Goal: Task Accomplishment & Management: Manage account settings

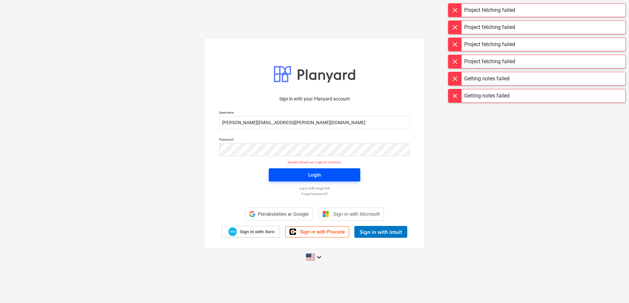
click at [317, 172] on div "Login" at bounding box center [314, 174] width 13 height 9
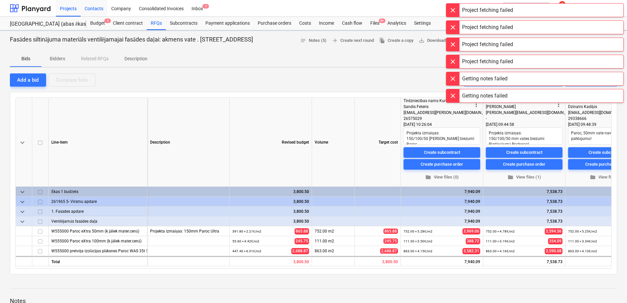
type textarea "x"
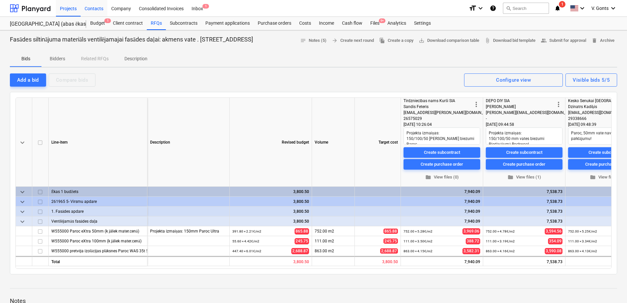
click at [88, 8] on div "Contacts" at bounding box center [94, 8] width 27 height 17
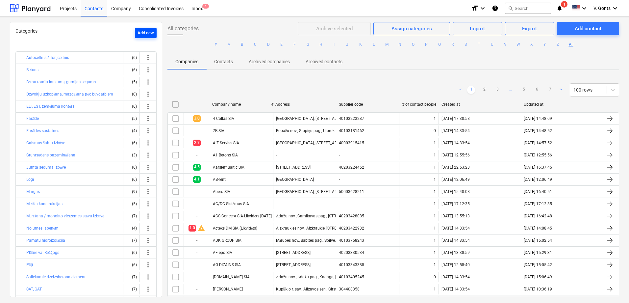
click at [142, 34] on div "Add new" at bounding box center [146, 33] width 16 height 8
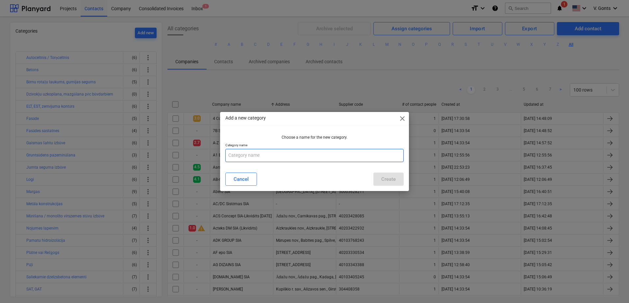
click at [243, 156] on input "text" at bounding box center [314, 155] width 178 height 13
click at [239, 158] on input "Vemtilācija" at bounding box center [314, 155] width 178 height 13
type input "Ventilācija"
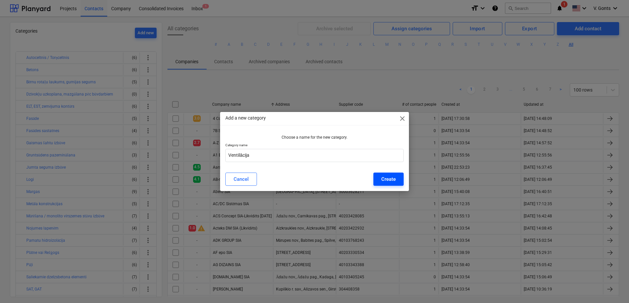
click at [395, 175] on div "Create" at bounding box center [388, 179] width 14 height 9
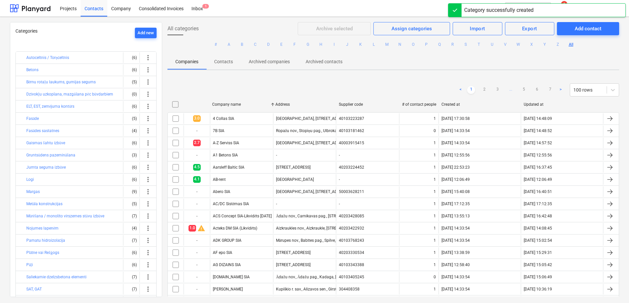
scroll to position [134, 0]
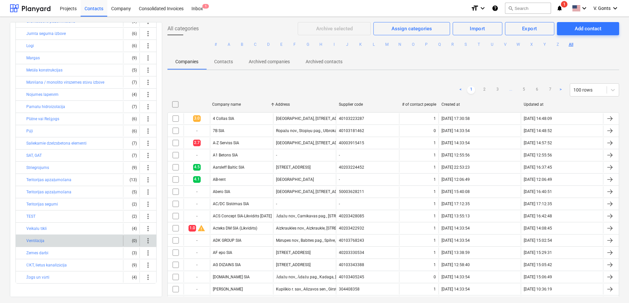
click at [146, 242] on span "more_vert" at bounding box center [148, 241] width 8 height 8
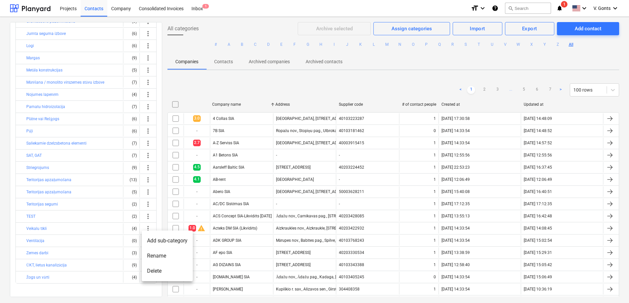
click at [38, 238] on div at bounding box center [314, 151] width 629 height 303
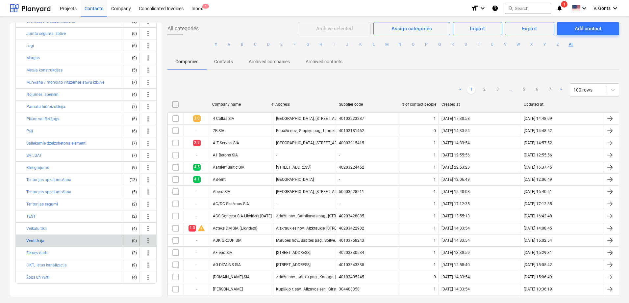
click at [38, 241] on button "Ventilācija" at bounding box center [35, 241] width 18 height 8
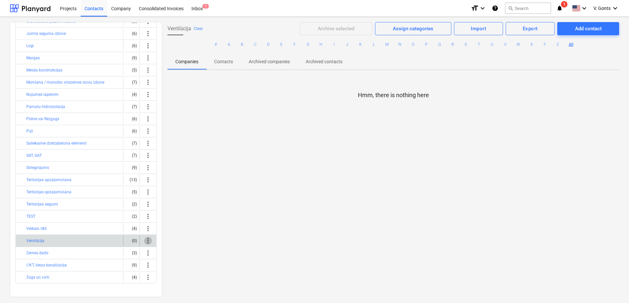
click at [146, 241] on span "more_vert" at bounding box center [148, 241] width 8 height 8
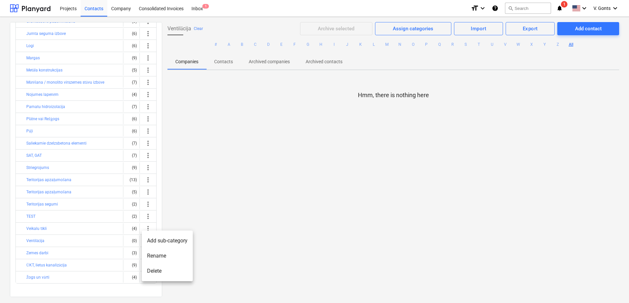
click at [176, 241] on li "Add sub-category" at bounding box center [167, 240] width 51 height 15
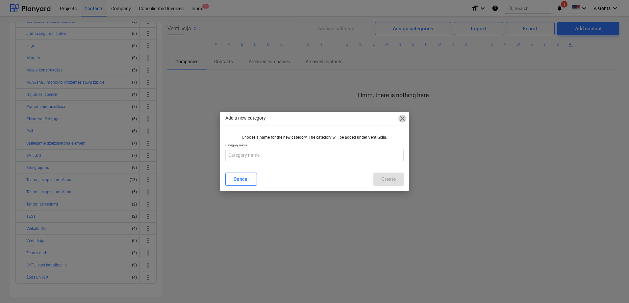
click at [401, 118] on span "close" at bounding box center [402, 119] width 8 height 8
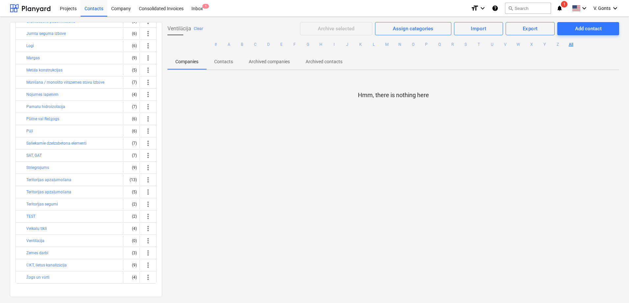
click at [449, 184] on div "Ventilācija Clear Archive selected Assign categories Import Export Add contact …" at bounding box center [393, 159] width 462 height 274
click at [216, 63] on p "Contacts" at bounding box center [223, 61] width 19 height 7
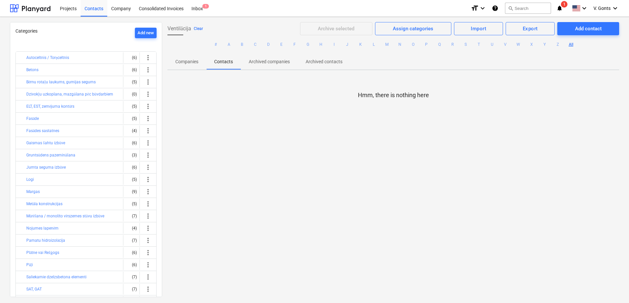
click at [201, 29] on button "Clear" at bounding box center [198, 29] width 9 height 8
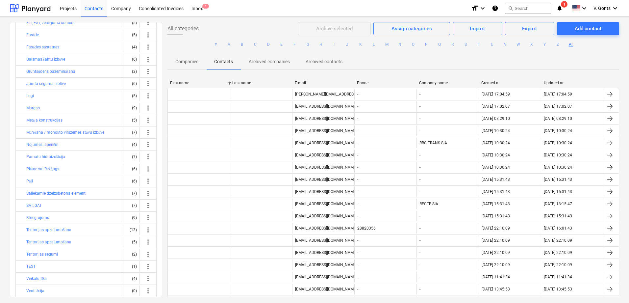
scroll to position [134, 0]
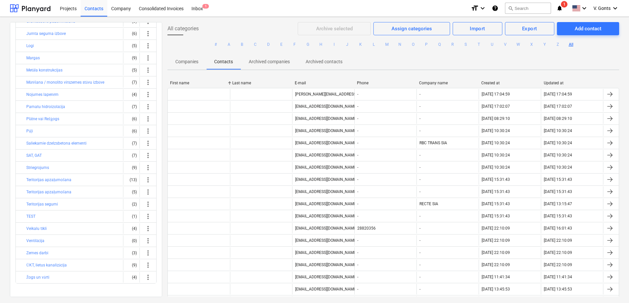
click at [190, 63] on p "Companies" at bounding box center [186, 61] width 23 height 7
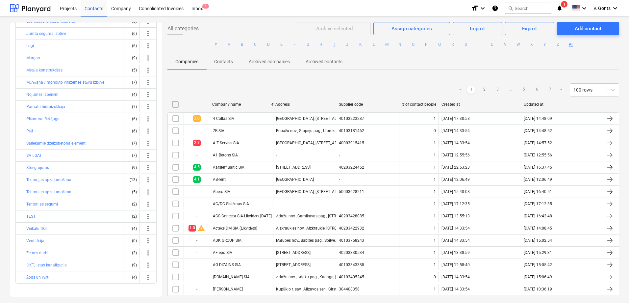
click at [333, 44] on button "I" at bounding box center [334, 44] width 8 height 8
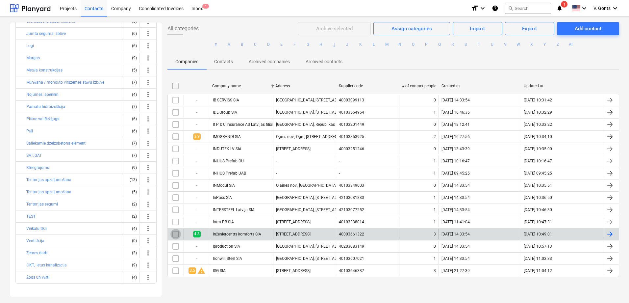
click at [175, 235] on input "checkbox" at bounding box center [175, 234] width 11 height 11
click at [269, 43] on button "D" at bounding box center [269, 44] width 8 height 8
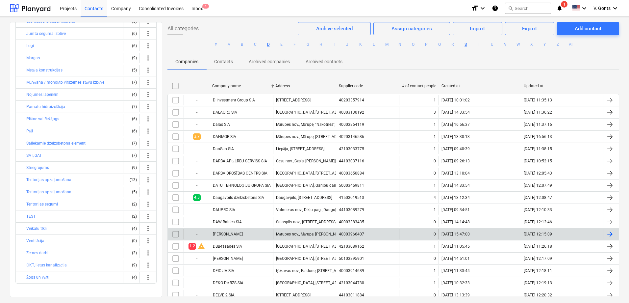
click at [464, 43] on button "S" at bounding box center [466, 44] width 8 height 8
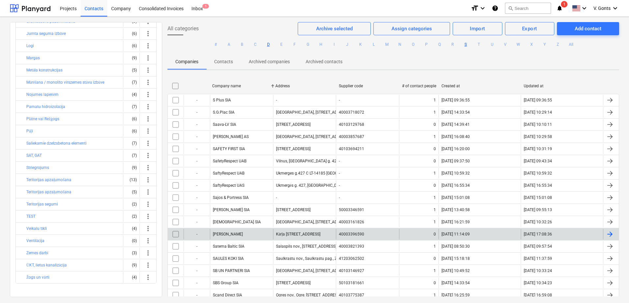
click at [265, 45] on button "D" at bounding box center [269, 44] width 8 height 8
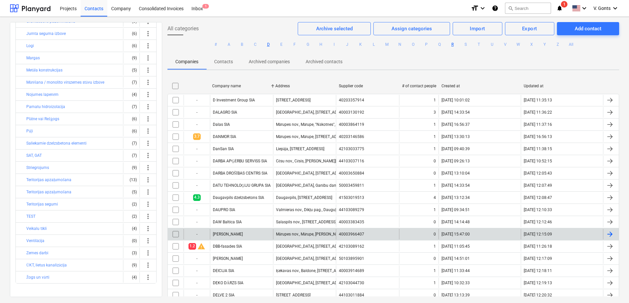
click at [450, 45] on button "R" at bounding box center [453, 44] width 8 height 8
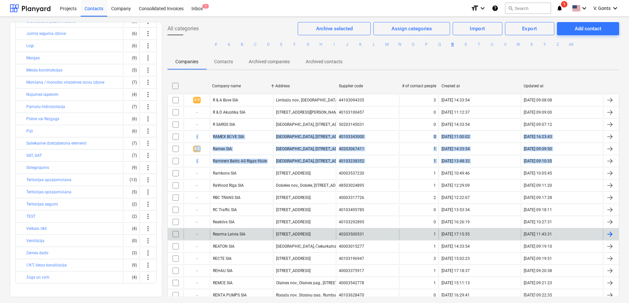
drag, startPoint x: 622, startPoint y: 128, endPoint x: 624, endPoint y: 162, distance: 34.0
click at [624, 162] on div "All categories Archive selected Assign categories Import Export Add contact # A…" at bounding box center [393, 159] width 462 height 274
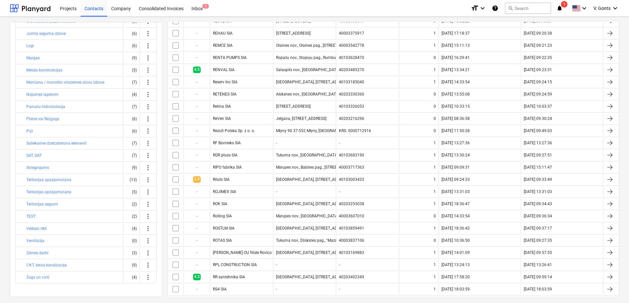
scroll to position [239, 0]
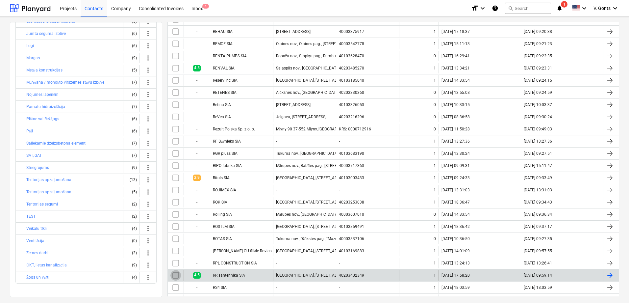
click at [173, 275] on input "checkbox" at bounding box center [175, 275] width 11 height 11
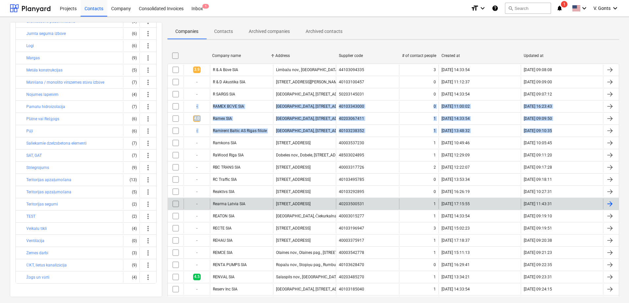
scroll to position [0, 0]
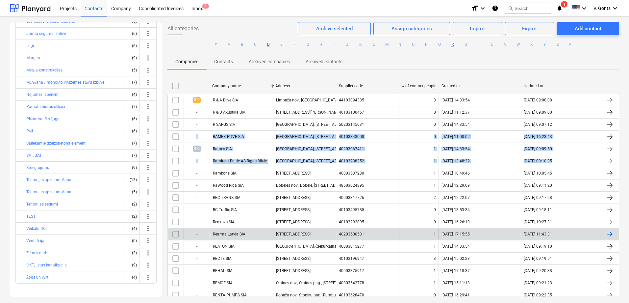
click at [268, 46] on button "D" at bounding box center [269, 44] width 8 height 8
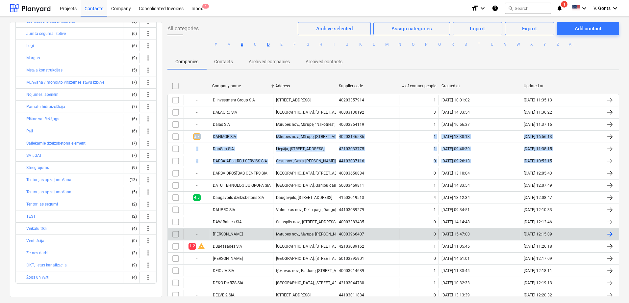
click at [242, 43] on button "B" at bounding box center [242, 44] width 8 height 8
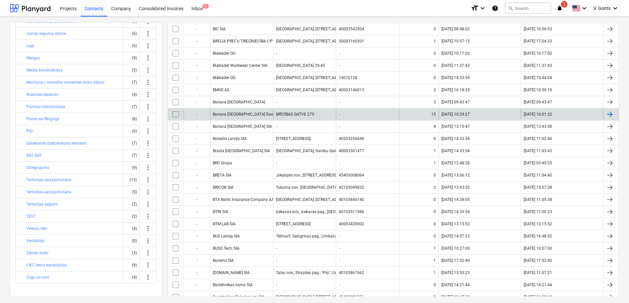
scroll to position [420, 0]
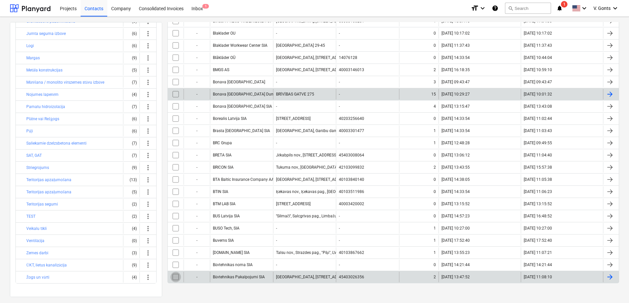
click at [177, 277] on input "checkbox" at bounding box center [175, 276] width 11 height 11
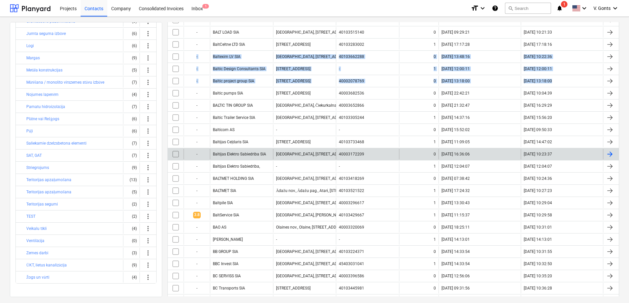
scroll to position [88, 0]
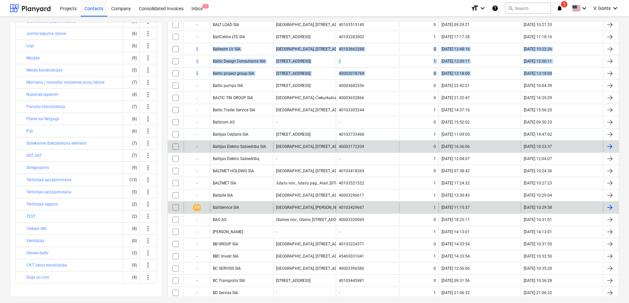
click at [176, 207] on input "checkbox" at bounding box center [175, 207] width 11 height 11
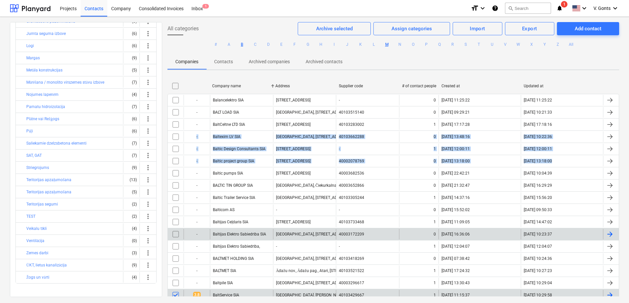
click at [388, 46] on button "M" at bounding box center [387, 44] width 8 height 8
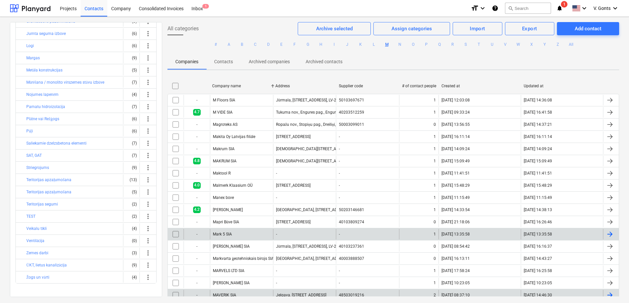
drag, startPoint x: 624, startPoint y: 57, endPoint x: 621, endPoint y: 81, distance: 24.5
click at [621, 81] on div "Categories Add new Autoceltnis / Torņceltnis (6) more_vert Betons (6) more_vert…" at bounding box center [314, 160] width 629 height 286
click at [428, 30] on div "Assign categories" at bounding box center [412, 28] width 40 height 9
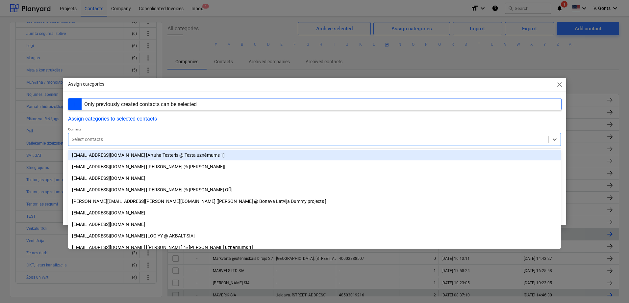
click at [172, 138] on div at bounding box center [309, 139] width 474 height 7
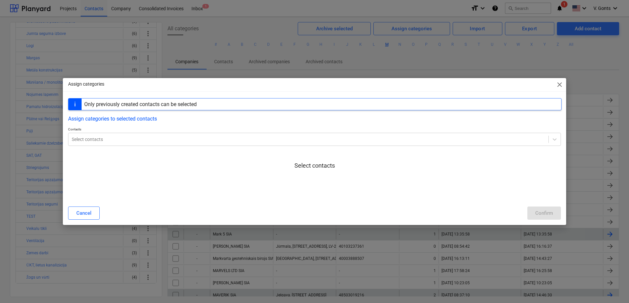
click at [213, 103] on div "Only previously created contacts can be selected" at bounding box center [315, 104] width 494 height 12
click at [150, 119] on button "Assign categories to selected contacts" at bounding box center [112, 119] width 89 height 6
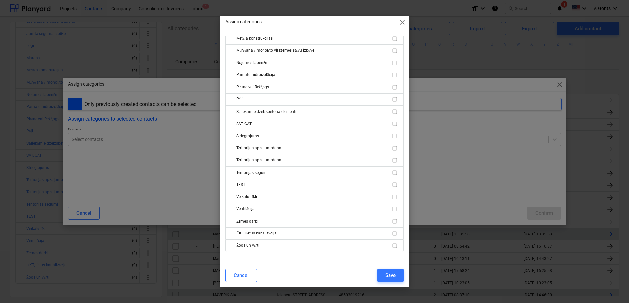
scroll to position [159, 0]
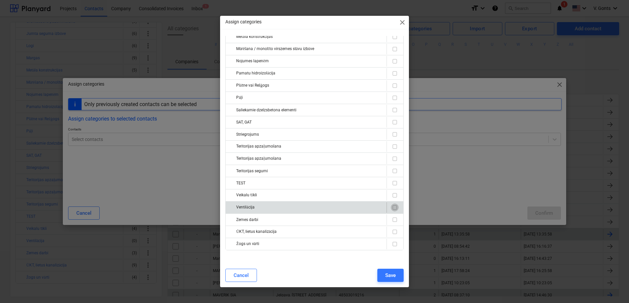
click at [394, 208] on input "checkbox" at bounding box center [395, 207] width 8 height 8
checkbox input "true"
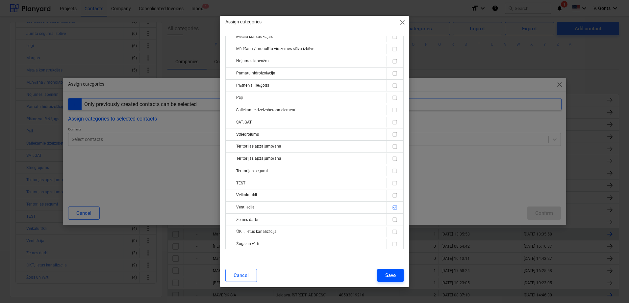
click at [395, 277] on div "Save" at bounding box center [390, 275] width 11 height 9
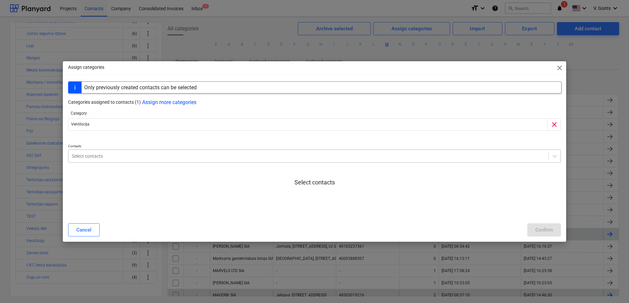
click at [126, 158] on div at bounding box center [309, 156] width 474 height 7
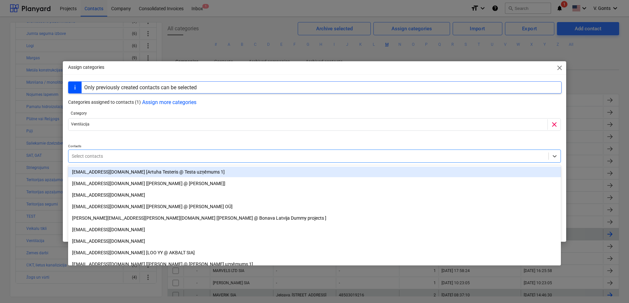
type input "d"
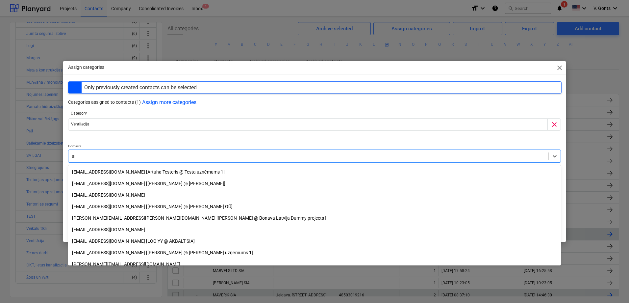
type input "a"
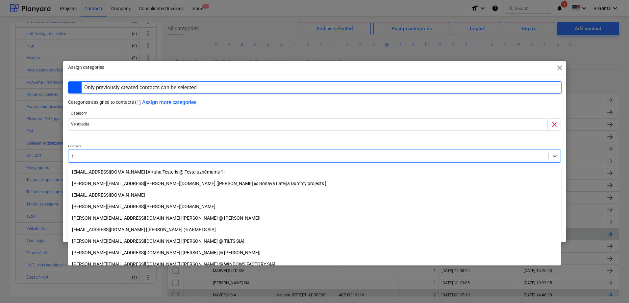
type input "rr"
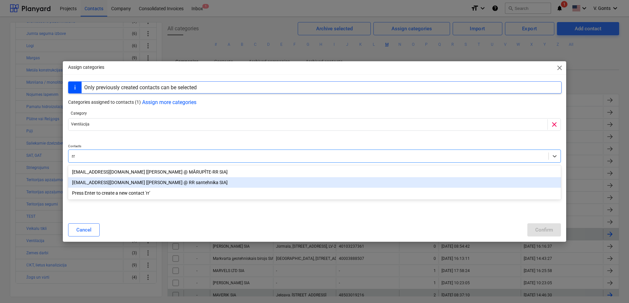
click at [118, 182] on div "[EMAIL_ADDRESS][DOMAIN_NAME] [[PERSON_NAME] @ RR santehnika SIA]" at bounding box center [314, 182] width 493 height 11
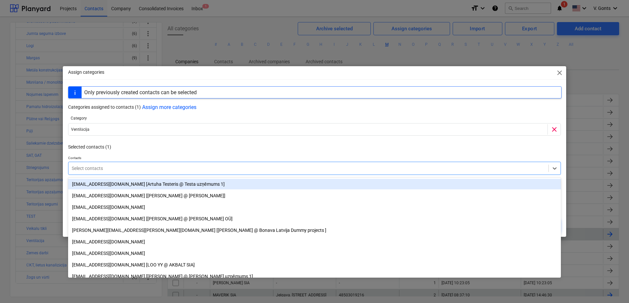
click at [107, 168] on div at bounding box center [309, 168] width 474 height 7
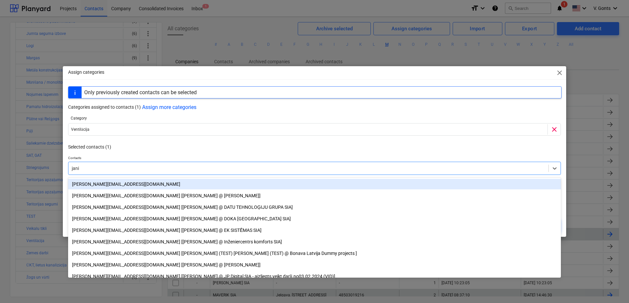
type input "[PERSON_NAME]"
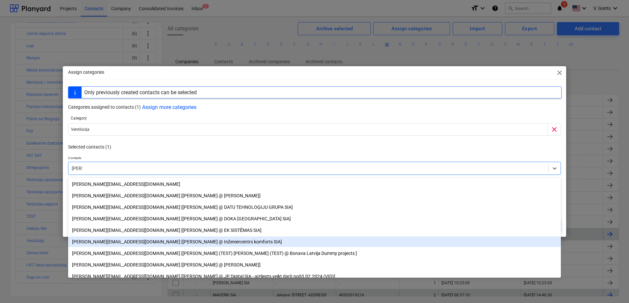
click at [103, 239] on div "[PERSON_NAME][EMAIL_ADDRESS][DOMAIN_NAME] [[PERSON_NAME] @ Inženiercentrs komfo…" at bounding box center [314, 241] width 493 height 11
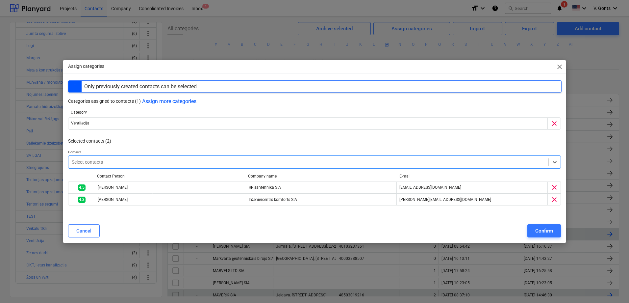
click at [99, 163] on div at bounding box center [309, 162] width 474 height 7
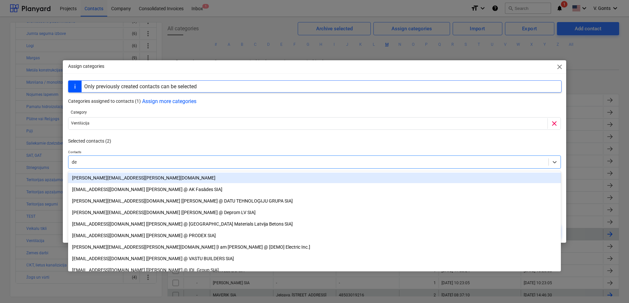
type input "d"
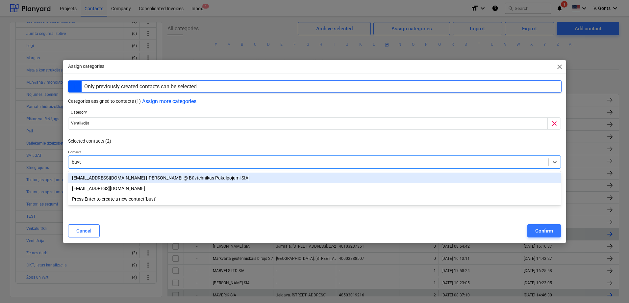
type input "buvte"
click at [305, 177] on div "[EMAIL_ADDRESS][DOMAIN_NAME] [[PERSON_NAME] @ Būvtehnikas Pakalpojumi SIA]" at bounding box center [314, 177] width 493 height 11
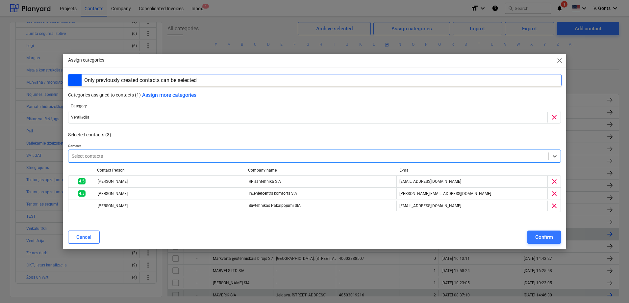
click at [228, 159] on div at bounding box center [309, 156] width 474 height 7
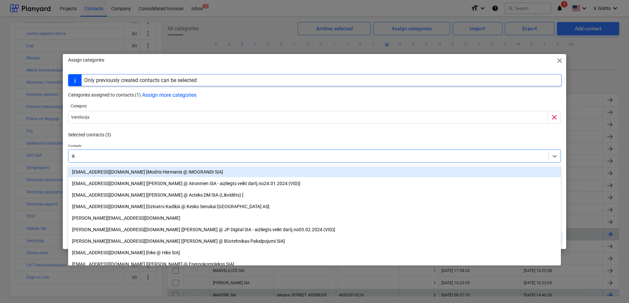
type input "ikr"
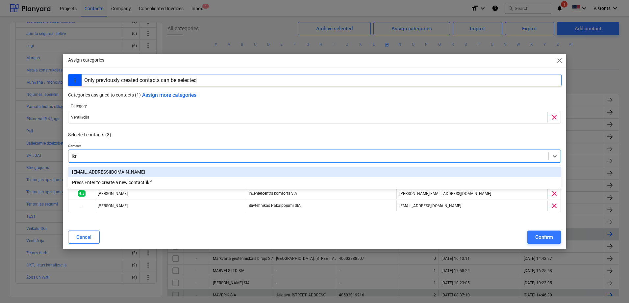
click at [225, 172] on div "[EMAIL_ADDRESS][DOMAIN_NAME]" at bounding box center [314, 172] width 493 height 11
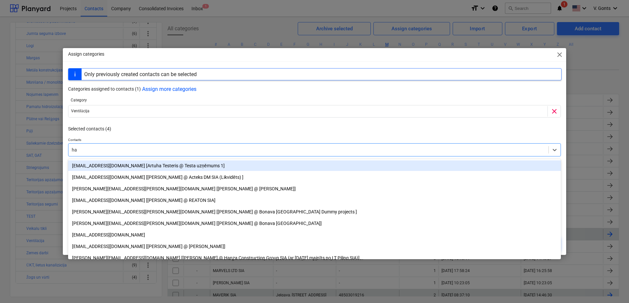
type input "h"
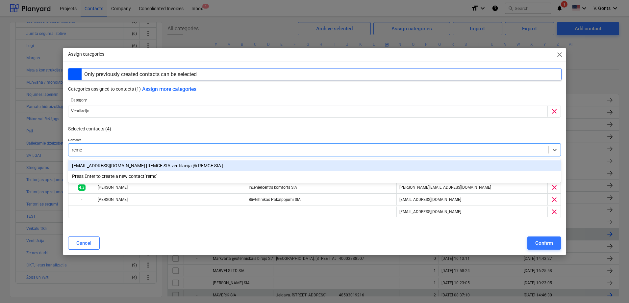
type input "remce"
click at [306, 169] on div "[EMAIL_ADDRESS][DOMAIN_NAME] [REMCE SIA ventilacija @ REMCE SIA ]" at bounding box center [314, 165] width 493 height 11
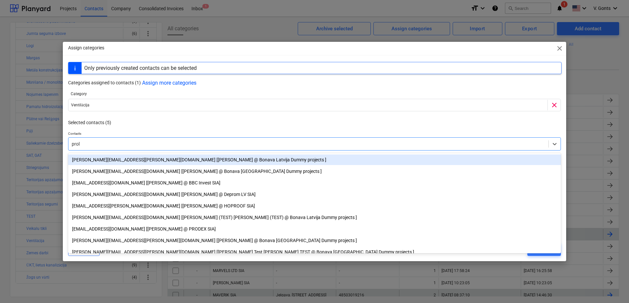
type input "prola"
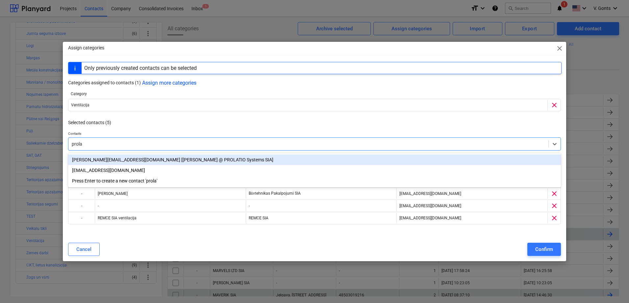
click at [304, 160] on div "[PERSON_NAME][EMAIL_ADDRESS][DOMAIN_NAME] [[PERSON_NAME] @ PROLATIO Systems SIA]" at bounding box center [314, 159] width 493 height 11
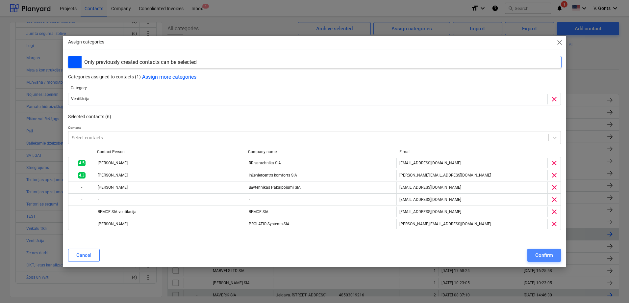
click at [549, 254] on div "Confirm" at bounding box center [544, 255] width 18 height 9
